Goal: Information Seeking & Learning: Learn about a topic

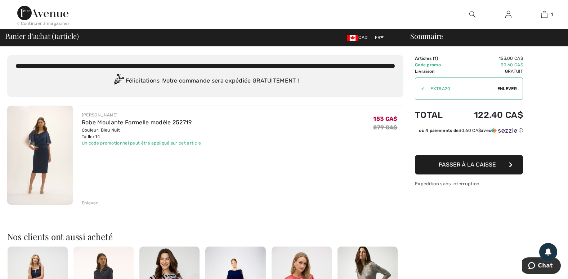
click at [44, 157] on img at bounding box center [40, 155] width 66 height 99
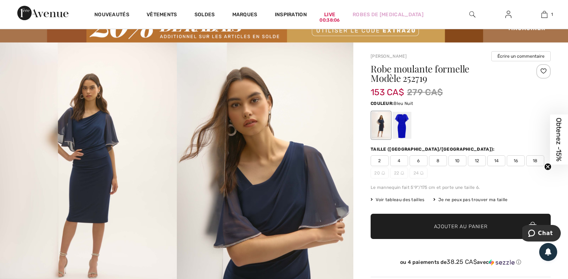
scroll to position [72, 0]
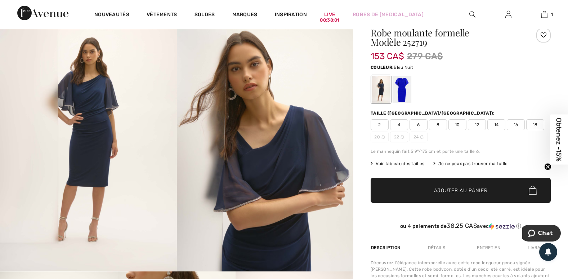
click at [478, 126] on span "12" at bounding box center [477, 124] width 18 height 11
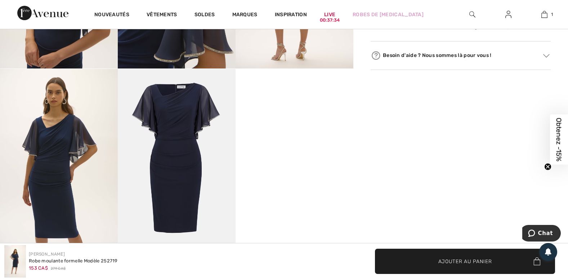
scroll to position [468, 0]
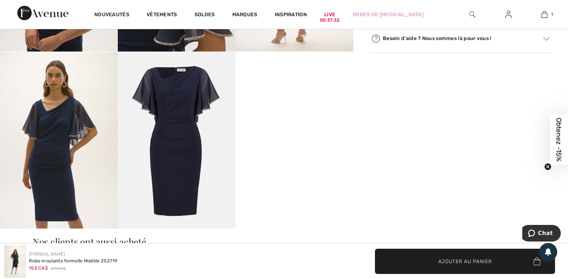
click at [183, 116] on img at bounding box center [177, 140] width 118 height 177
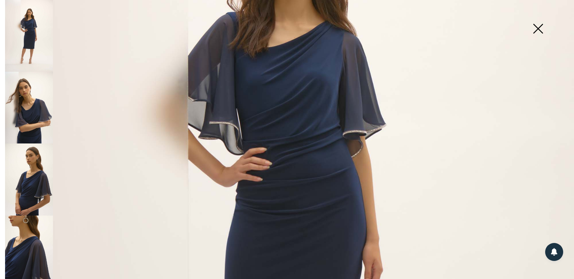
scroll to position [180, 0]
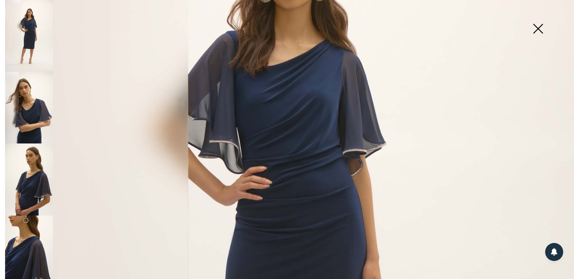
click at [541, 29] on img at bounding box center [538, 29] width 36 height 37
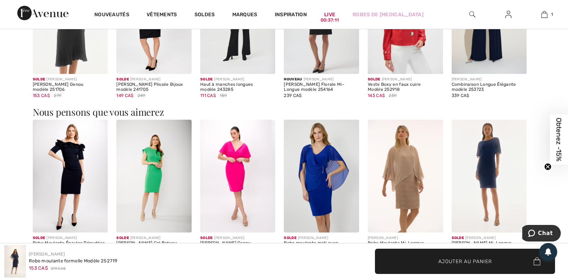
scroll to position [793, 0]
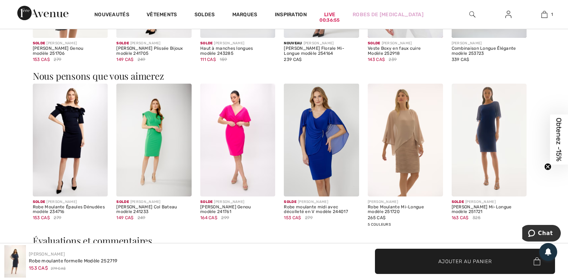
click at [498, 142] on img at bounding box center [489, 140] width 75 height 113
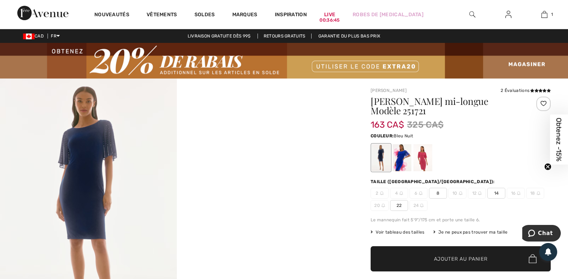
click at [130, 169] on img at bounding box center [88, 211] width 177 height 265
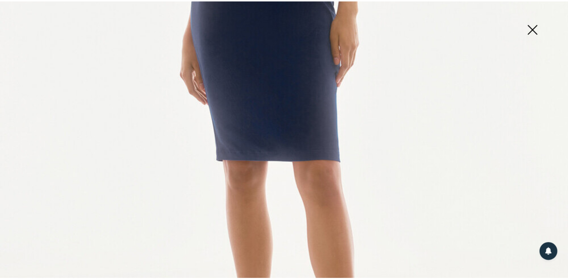
scroll to position [360, 0]
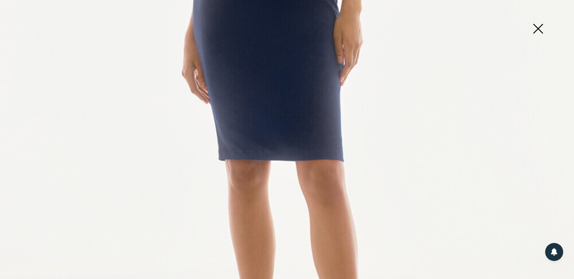
click at [536, 27] on img at bounding box center [538, 29] width 36 height 37
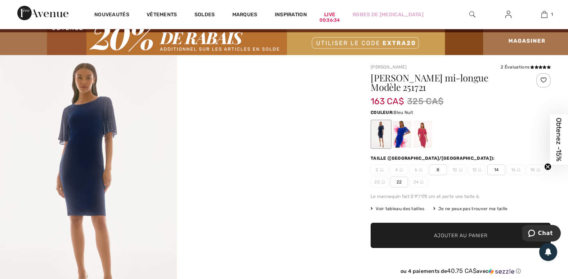
scroll to position [36, 0]
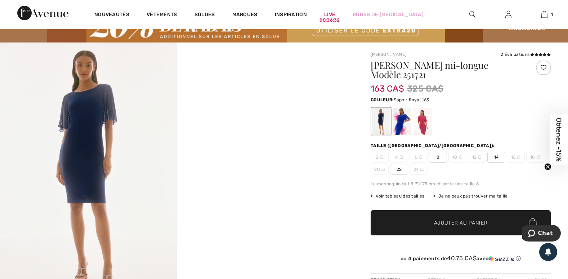
click at [396, 127] on div at bounding box center [402, 121] width 19 height 27
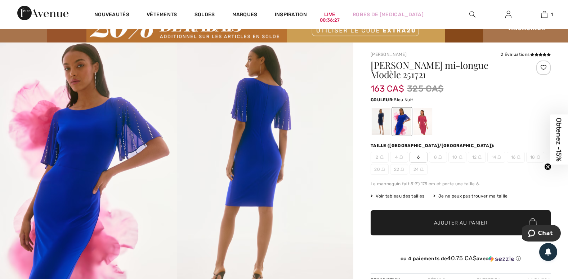
click at [386, 130] on div at bounding box center [381, 121] width 19 height 27
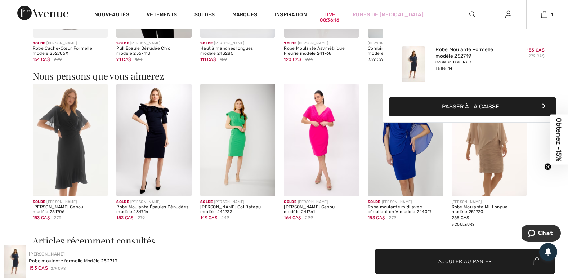
click at [498, 60] on div "Couleur: Bleu Nuit Taille: 14" at bounding box center [471, 65] width 71 height 12
click at [476, 52] on link "Robe Moulante Formelle modèle 252719" at bounding box center [471, 52] width 71 height 13
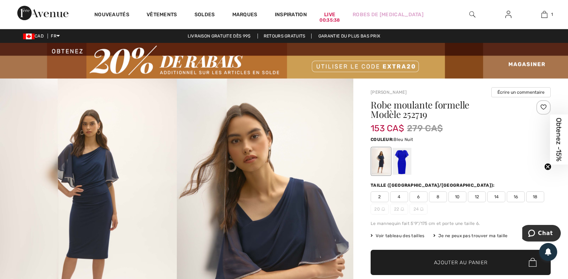
click at [477, 197] on span "12" at bounding box center [477, 196] width 18 height 11
click at [485, 261] on span "Ajouter au panier" at bounding box center [461, 262] width 54 height 8
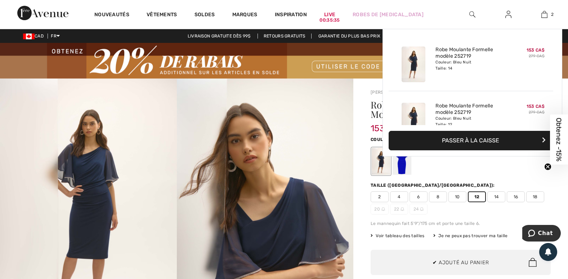
scroll to position [22, 0]
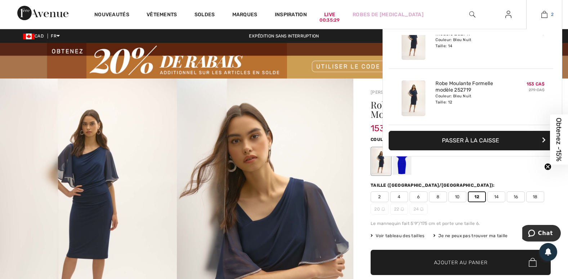
click at [544, 12] on img at bounding box center [545, 14] width 6 height 9
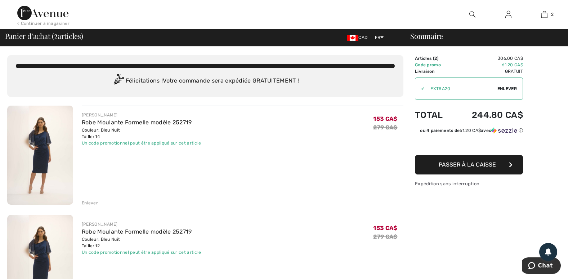
click at [88, 201] on div "Enlever" at bounding box center [90, 203] width 16 height 6
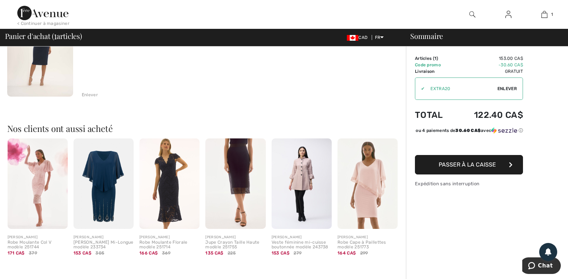
scroll to position [144, 0]
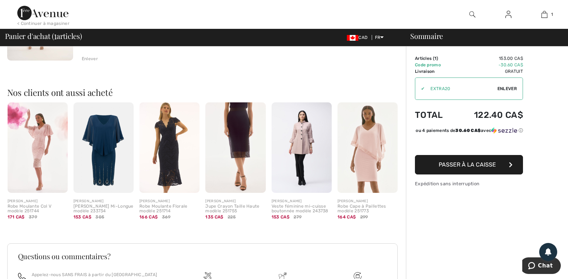
click at [350, 204] on div "Robe Cape à Paillettes modèle 251773" at bounding box center [368, 209] width 60 height 10
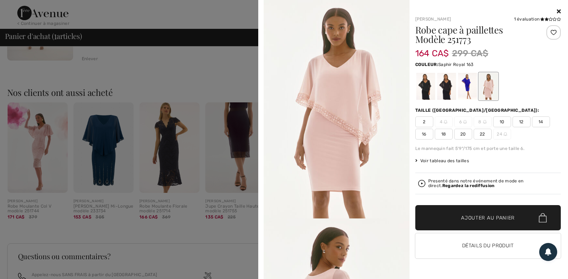
click at [471, 85] on div at bounding box center [467, 86] width 19 height 27
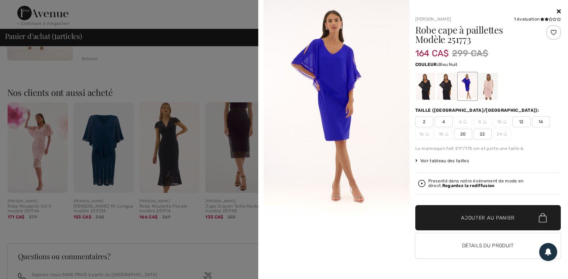
click at [446, 92] on div at bounding box center [446, 86] width 19 height 27
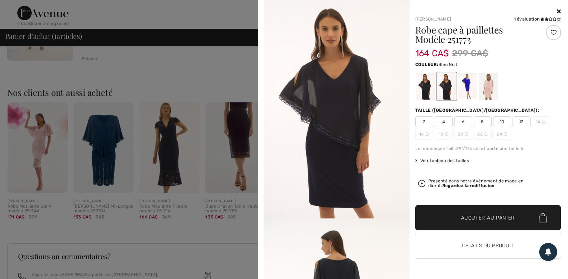
click at [517, 120] on span "12" at bounding box center [522, 121] width 18 height 11
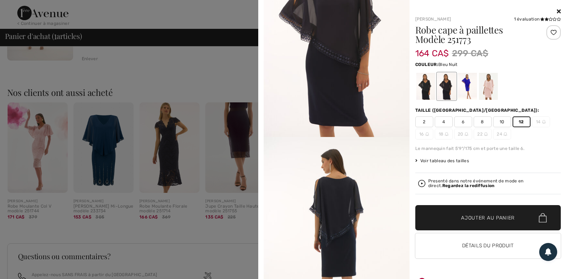
scroll to position [72, 0]
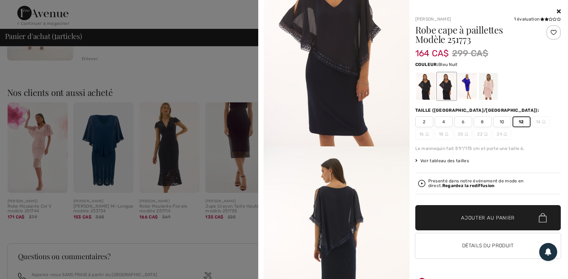
click at [438, 84] on div at bounding box center [446, 86] width 19 height 27
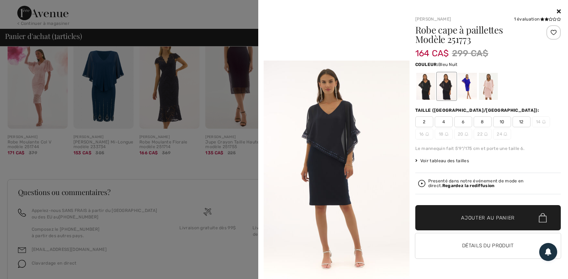
scroll to position [235, 0]
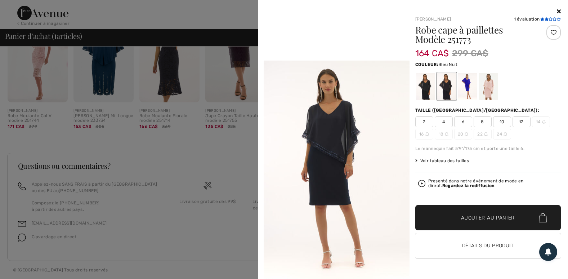
click at [542, 18] on icon at bounding box center [542, 19] width 4 height 4
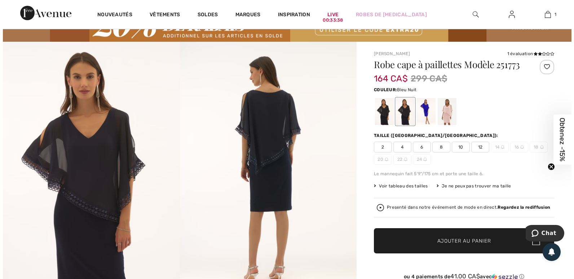
scroll to position [36, 0]
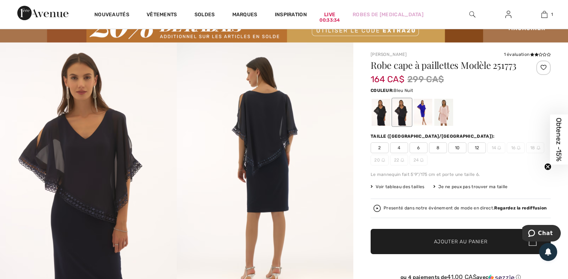
click at [306, 137] on img at bounding box center [265, 175] width 177 height 265
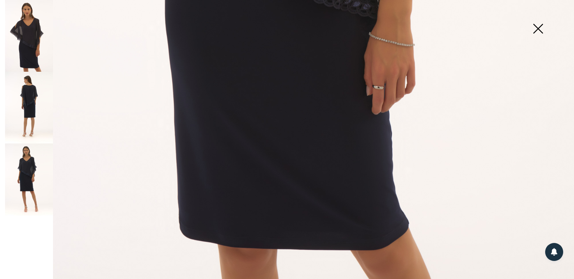
scroll to position [572, 0]
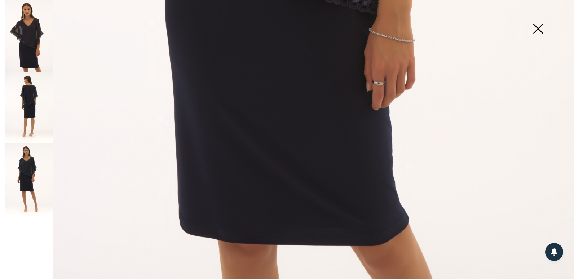
click at [37, 108] on img at bounding box center [29, 108] width 48 height 72
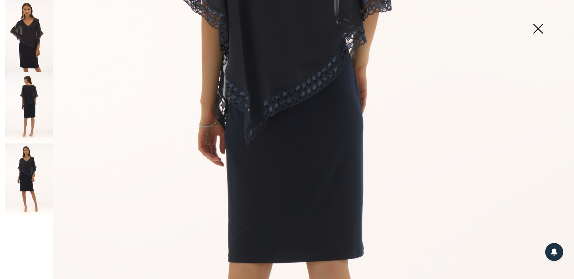
scroll to position [284, 0]
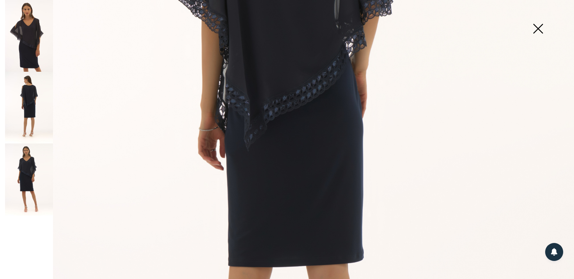
click at [35, 57] on img at bounding box center [29, 36] width 48 height 72
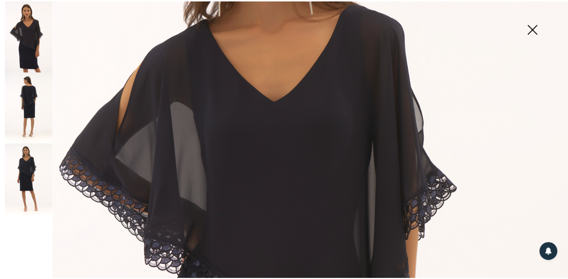
scroll to position [248, 0]
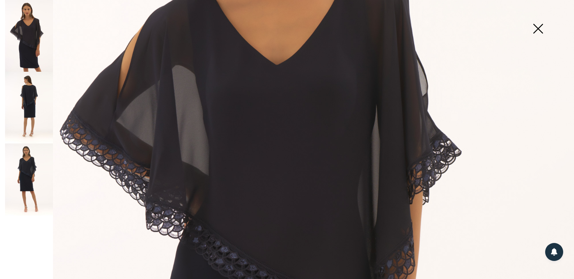
click at [542, 27] on img at bounding box center [538, 29] width 36 height 37
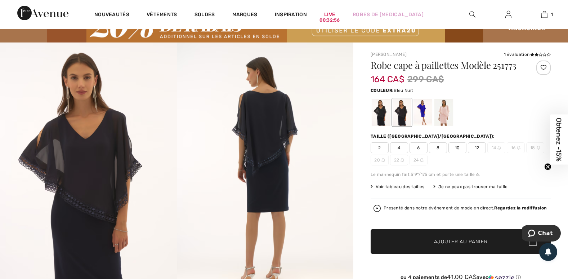
click at [480, 149] on span "12" at bounding box center [477, 147] width 18 height 11
click at [453, 240] on span "Ajouter au panier" at bounding box center [461, 241] width 54 height 8
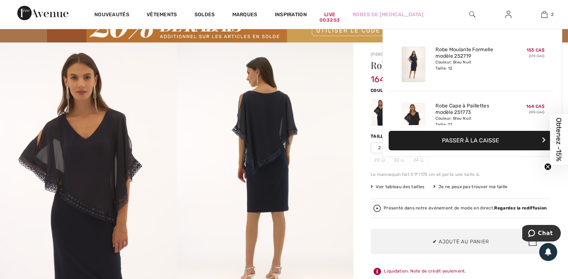
scroll to position [22, 0]
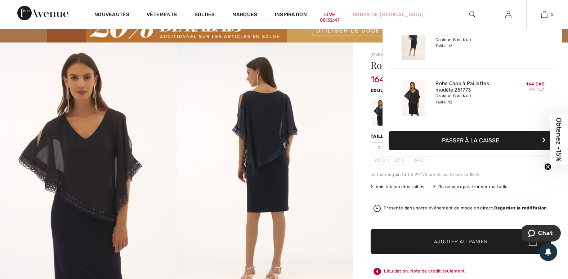
click at [547, 12] on img at bounding box center [545, 14] width 6 height 9
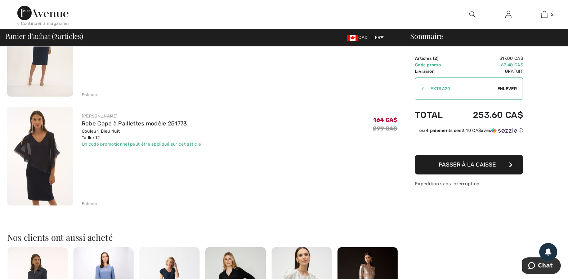
scroll to position [144, 0]
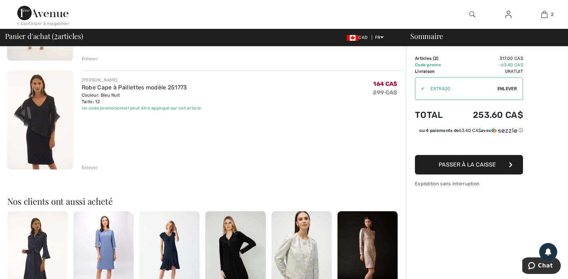
click at [36, 119] on img at bounding box center [40, 120] width 66 height 99
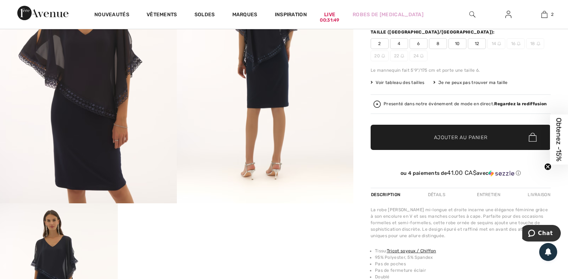
scroll to position [108, 0]
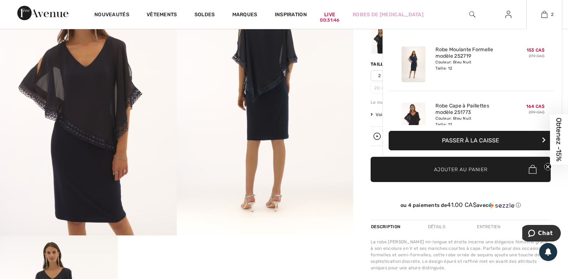
click at [483, 68] on div "Couleur: Bleu Nuit Taille: 12" at bounding box center [471, 65] width 71 height 12
click at [548, 12] on link "2" at bounding box center [544, 14] width 35 height 9
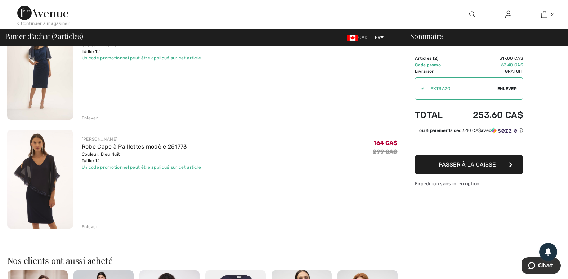
scroll to position [108, 0]
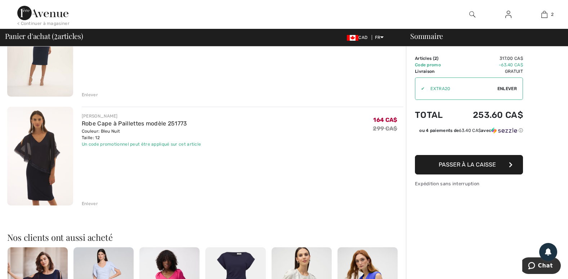
click at [88, 204] on div "Enlever" at bounding box center [90, 203] width 16 height 6
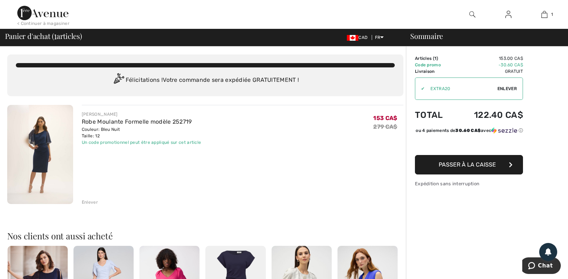
scroll to position [0, 0]
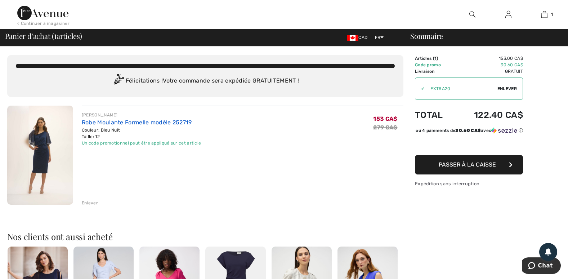
click at [165, 121] on link "Robe Moulante Formelle modèle 252719" at bounding box center [137, 122] width 110 height 7
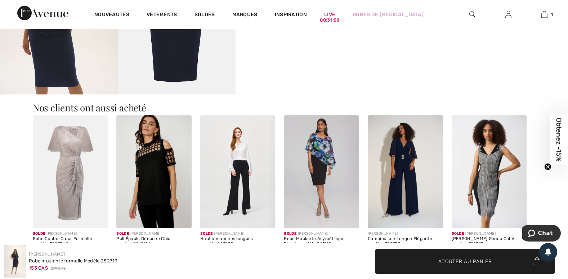
scroll to position [612, 0]
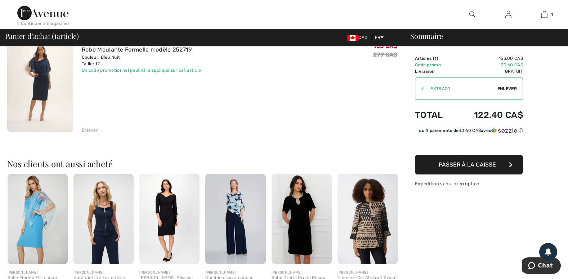
scroll to position [72, 0]
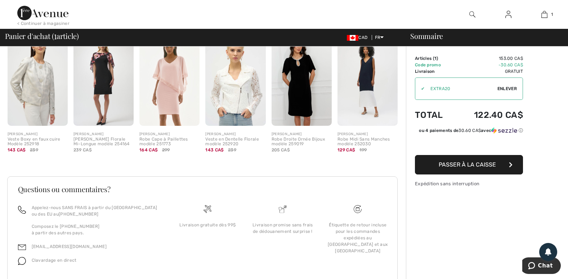
scroll to position [199, 0]
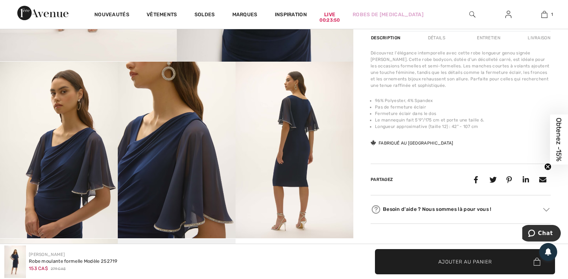
scroll to position [216, 0]
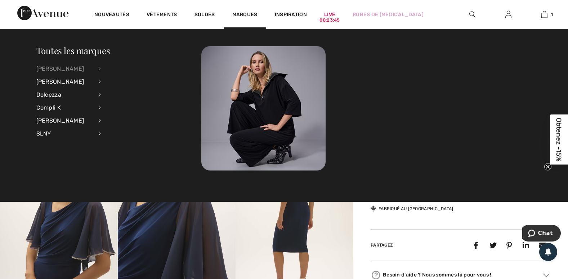
click at [76, 70] on div "[PERSON_NAME]" at bounding box center [64, 68] width 57 height 13
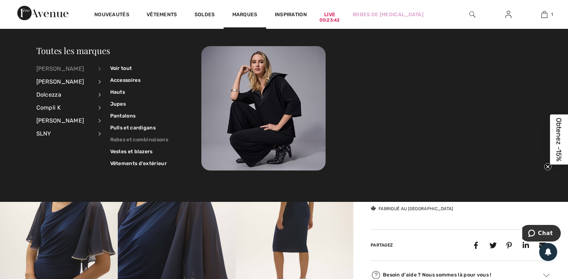
click at [138, 140] on link "Robes et combinaisons" at bounding box center [139, 140] width 58 height 12
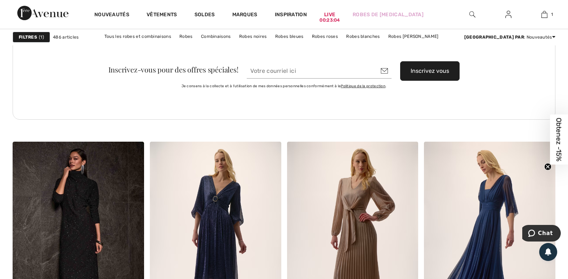
scroll to position [2738, 0]
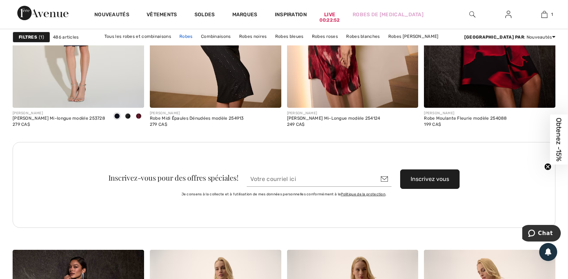
click at [179, 35] on link "Robes" at bounding box center [186, 36] width 21 height 9
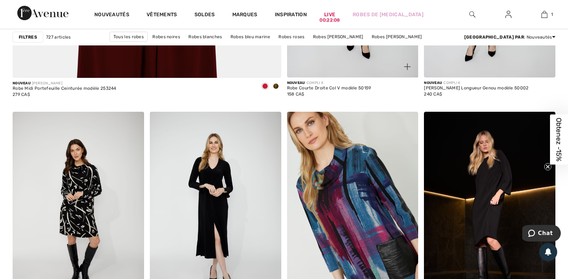
scroll to position [2270, 0]
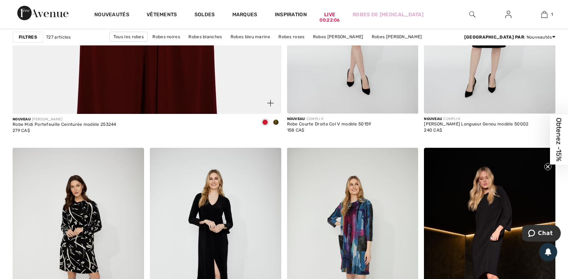
click at [265, 121] on span at bounding box center [265, 122] width 6 height 6
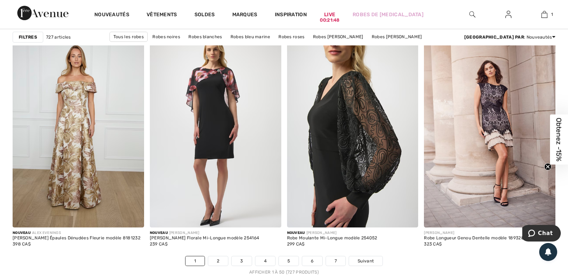
scroll to position [3423, 0]
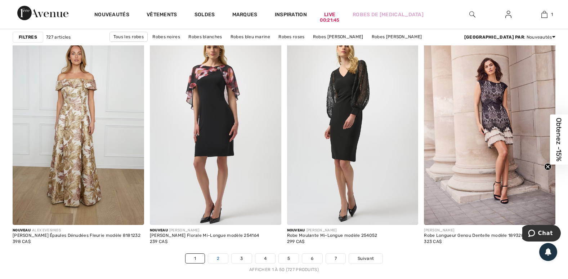
click at [221, 258] on link "2" at bounding box center [218, 258] width 20 height 9
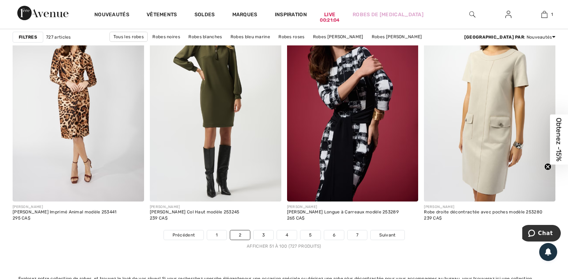
scroll to position [3459, 0]
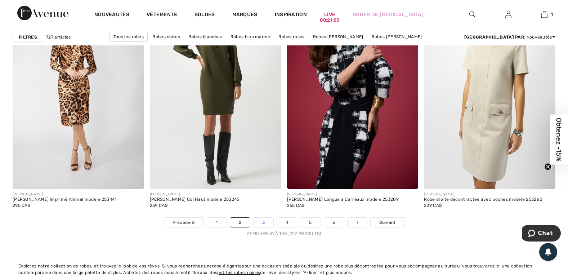
click at [263, 221] on link "3" at bounding box center [264, 222] width 20 height 9
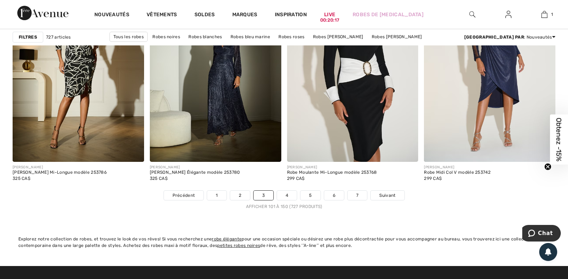
scroll to position [3495, 0]
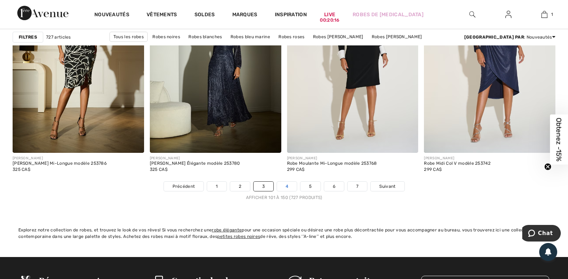
click at [291, 188] on link "4" at bounding box center [287, 186] width 20 height 9
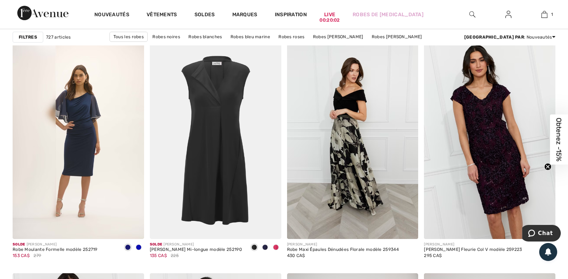
scroll to position [1117, 0]
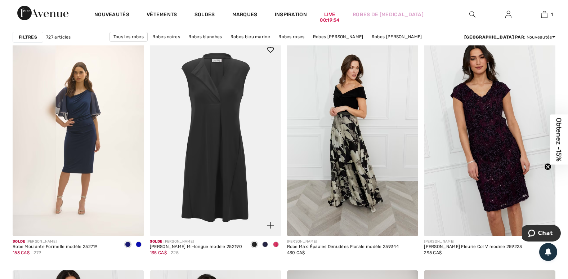
click at [265, 241] on div at bounding box center [265, 245] width 11 height 12
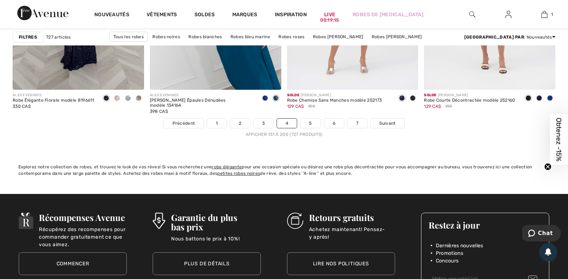
scroll to position [3567, 0]
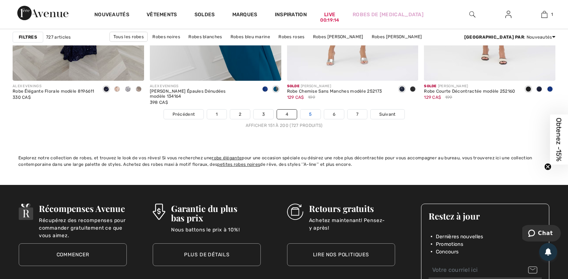
click at [315, 113] on link "5" at bounding box center [310, 114] width 20 height 9
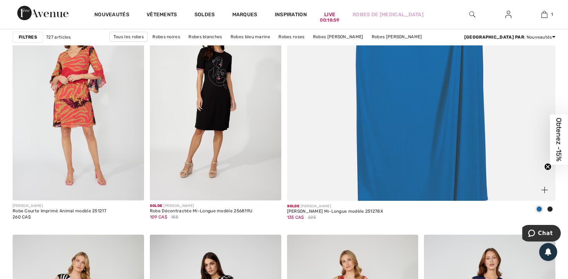
scroll to position [396, 0]
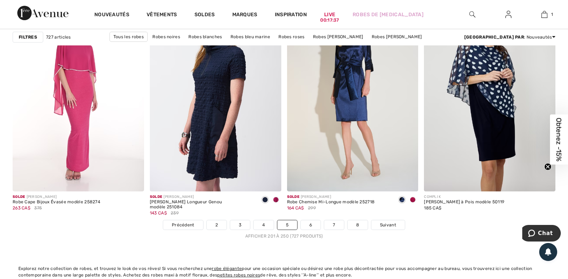
scroll to position [3459, 0]
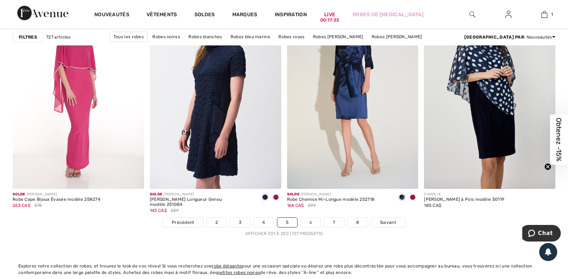
click at [309, 223] on link "6" at bounding box center [311, 222] width 20 height 9
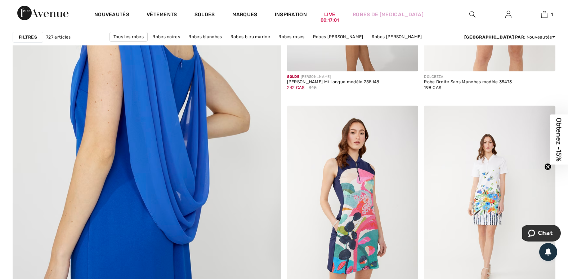
scroll to position [2162, 0]
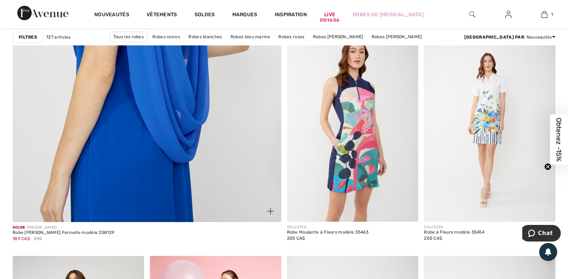
click at [217, 175] on img at bounding box center [147, 34] width 322 height 483
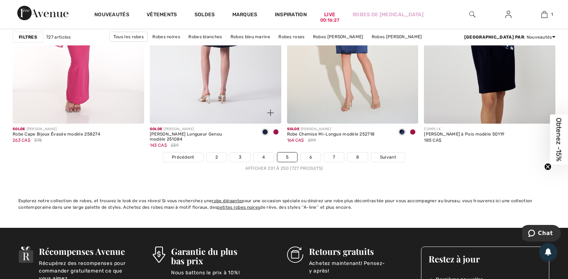
scroll to position [3531, 0]
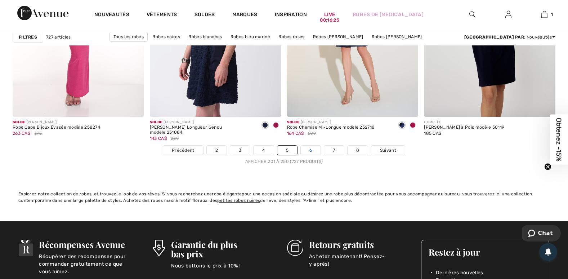
click at [314, 149] on link "6" at bounding box center [311, 150] width 20 height 9
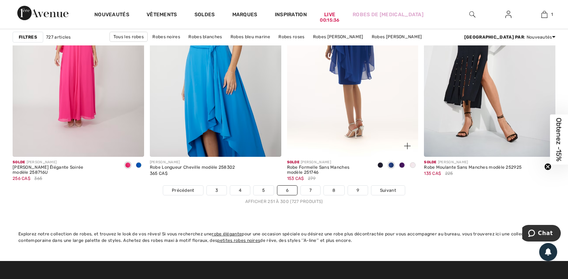
scroll to position [3495, 0]
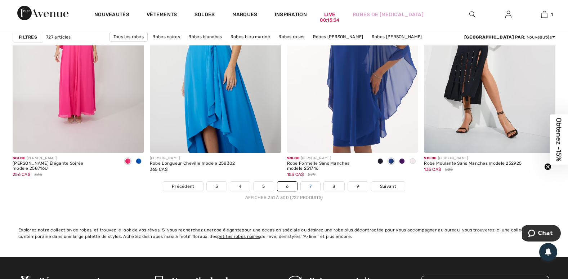
click at [313, 186] on link "7" at bounding box center [310, 186] width 19 height 9
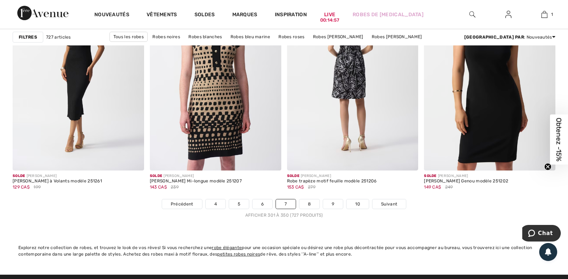
scroll to position [3495, 0]
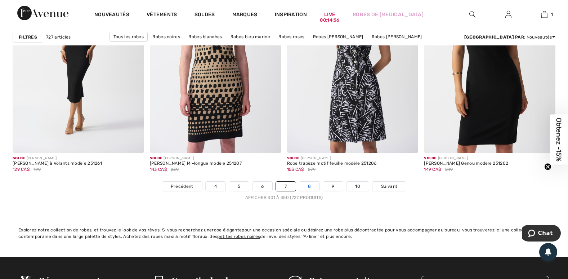
click at [311, 184] on link "8" at bounding box center [309, 186] width 20 height 9
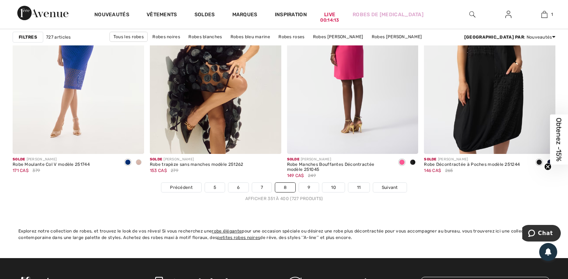
scroll to position [3495, 0]
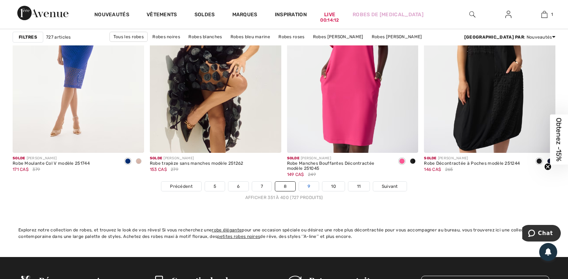
click at [312, 187] on link "9" at bounding box center [309, 186] width 20 height 9
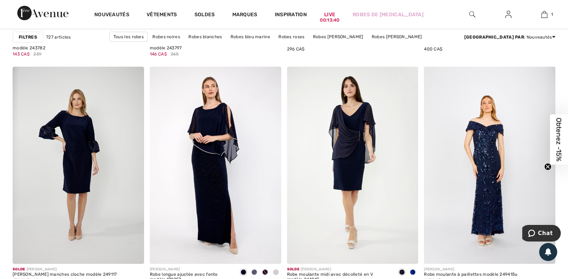
scroll to position [1333, 0]
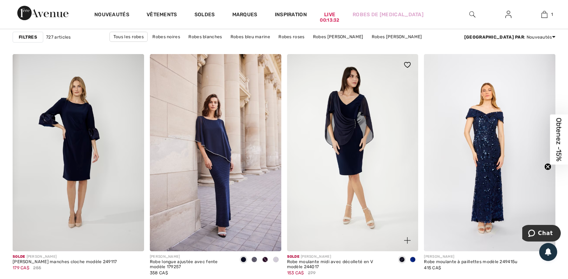
click at [338, 159] on img at bounding box center [353, 152] width 132 height 197
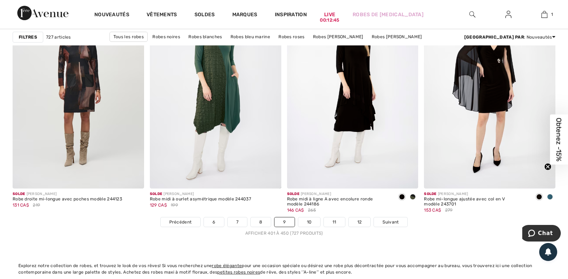
scroll to position [3495, 0]
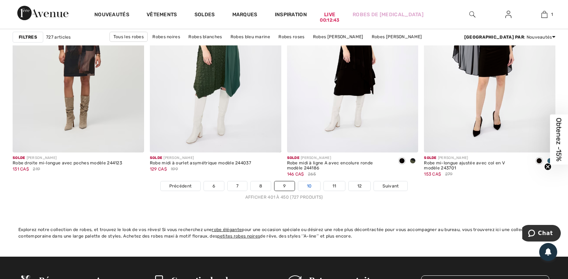
click at [308, 182] on link "10" at bounding box center [309, 185] width 22 height 9
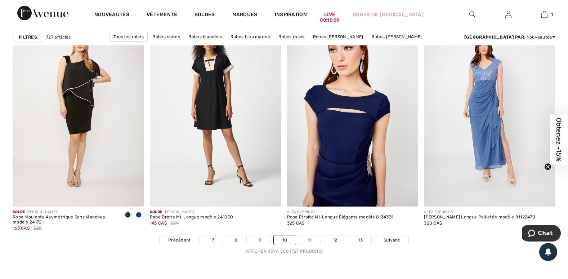
scroll to position [3459, 0]
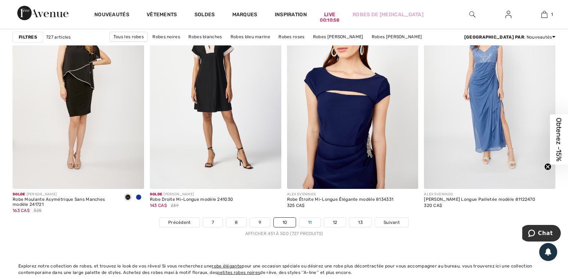
click at [313, 222] on link "11" at bounding box center [309, 222] width 21 height 9
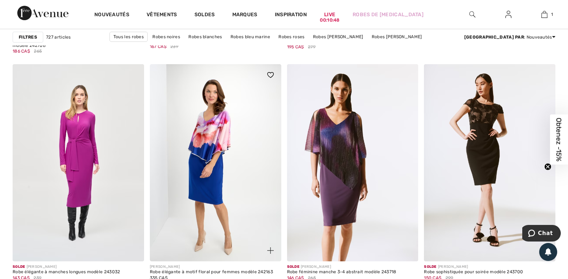
scroll to position [576, 0]
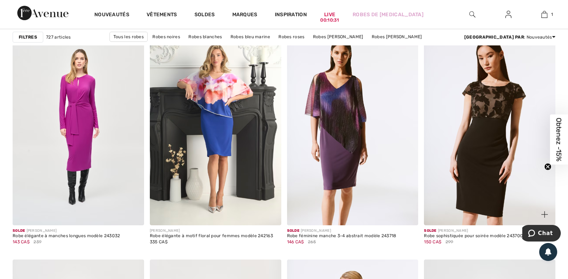
click at [454, 137] on img at bounding box center [490, 126] width 132 height 197
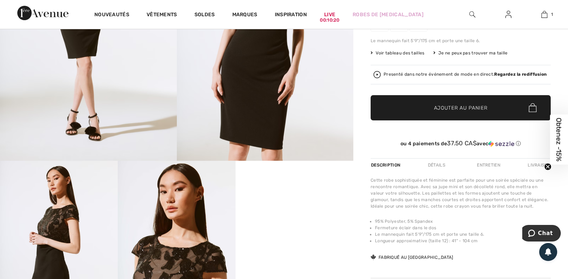
scroll to position [216, 0]
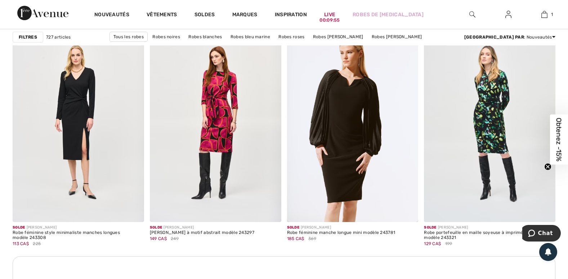
scroll to position [793, 0]
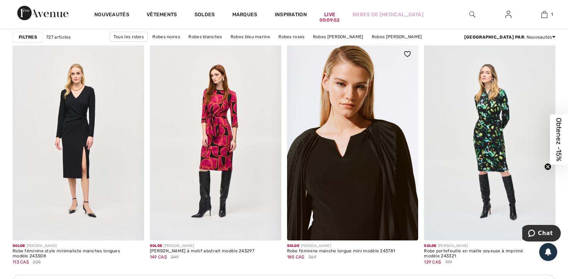
click at [329, 146] on img at bounding box center [353, 141] width 132 height 197
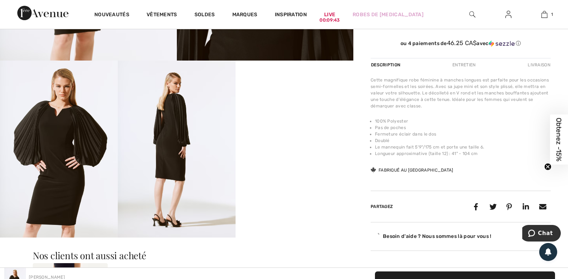
scroll to position [288, 0]
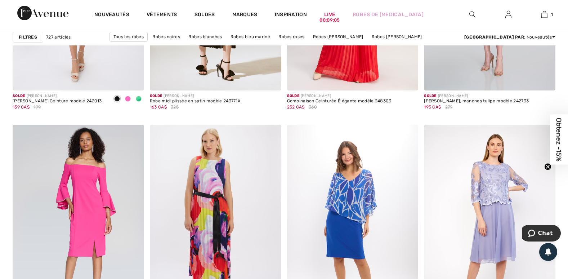
scroll to position [3423, 0]
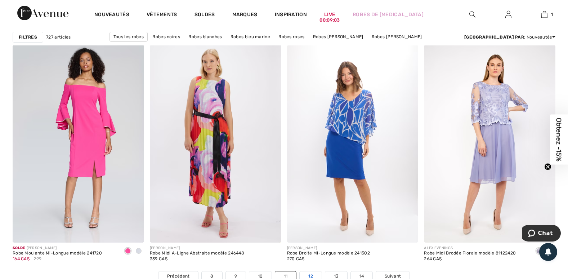
click at [313, 271] on link "12" at bounding box center [311, 275] width 22 height 9
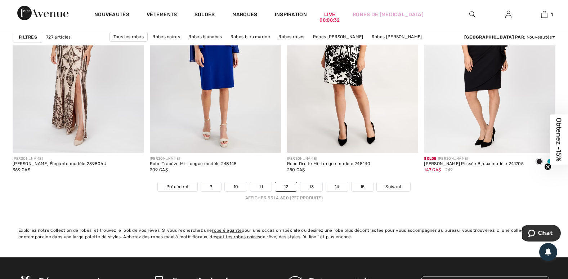
scroll to position [3495, 0]
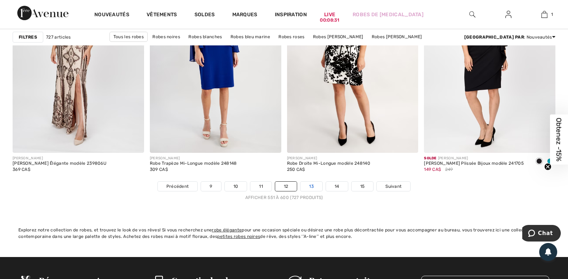
click at [312, 186] on link "13" at bounding box center [311, 186] width 22 height 9
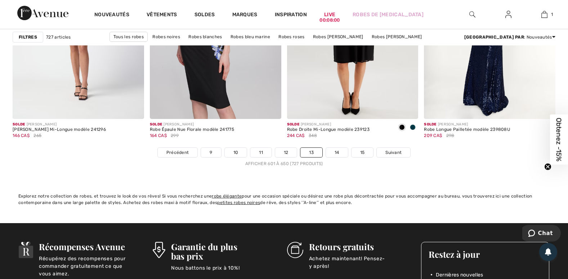
scroll to position [3531, 0]
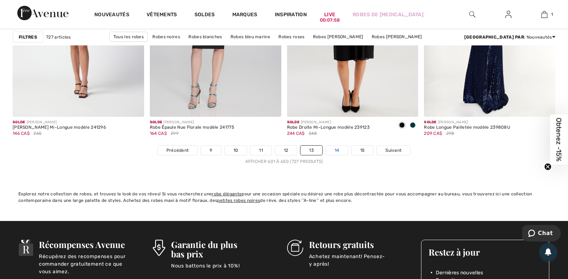
click at [336, 152] on link "14" at bounding box center [337, 150] width 22 height 9
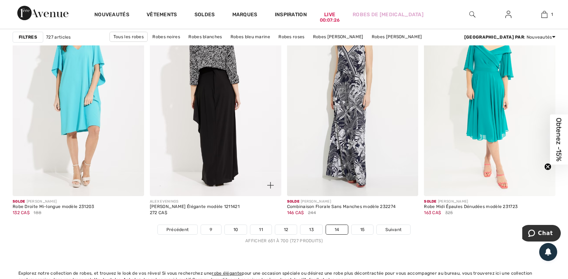
scroll to position [3459, 0]
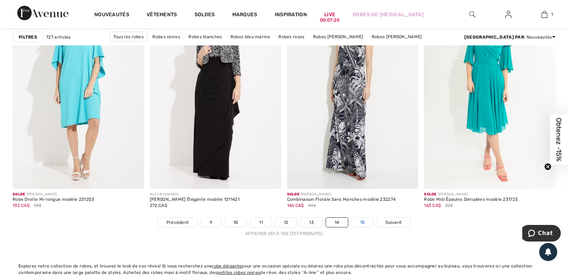
click at [362, 220] on link "15" at bounding box center [363, 222] width 22 height 9
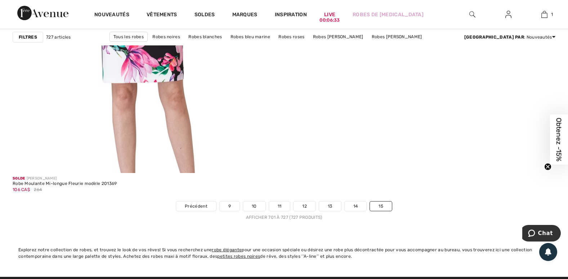
scroll to position [2198, 0]
